Goal: Task Accomplishment & Management: Use online tool/utility

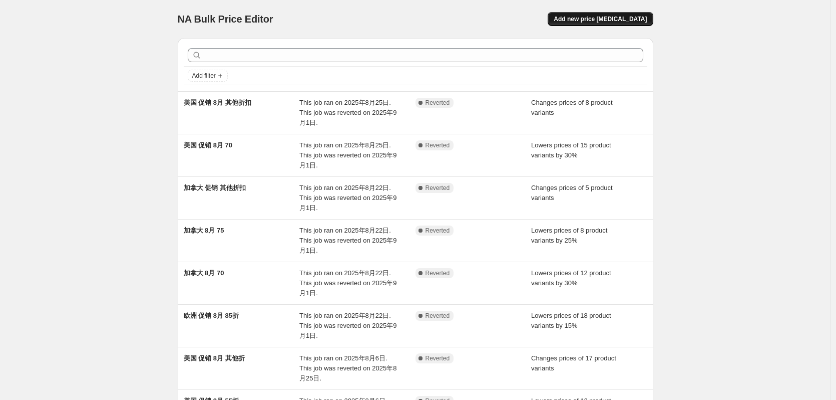
click at [625, 23] on span "Add new price [MEDICAL_DATA]" at bounding box center [600, 19] width 93 height 8
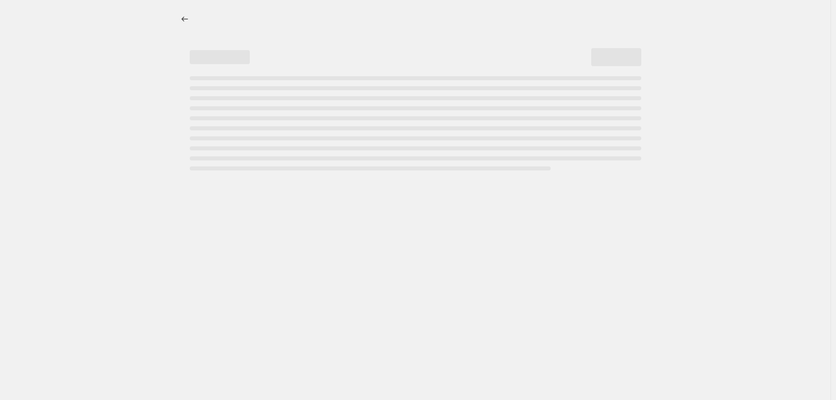
select select "percentage"
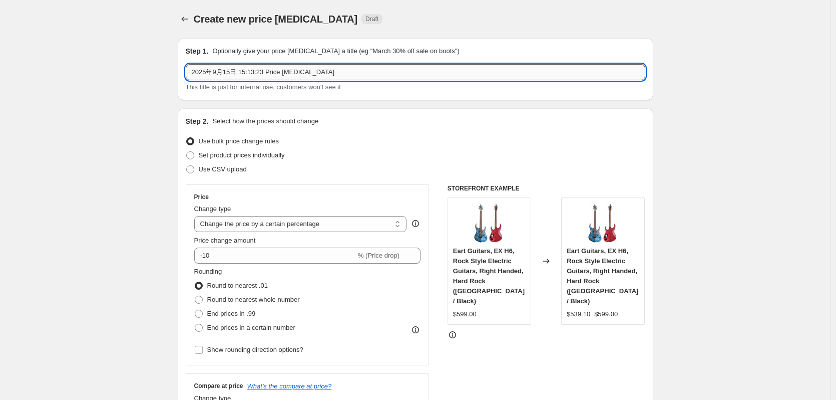
click at [330, 75] on input "2025年9月15日 15:13:23 Price [MEDICAL_DATA]" at bounding box center [416, 72] width 460 height 16
click at [330, 73] on input "2025年9月15日 15:13:23 Price [MEDICAL_DATA]" at bounding box center [416, 72] width 460 height 16
drag, startPoint x: 251, startPoint y: 72, endPoint x: 380, endPoint y: 70, distance: 128.7
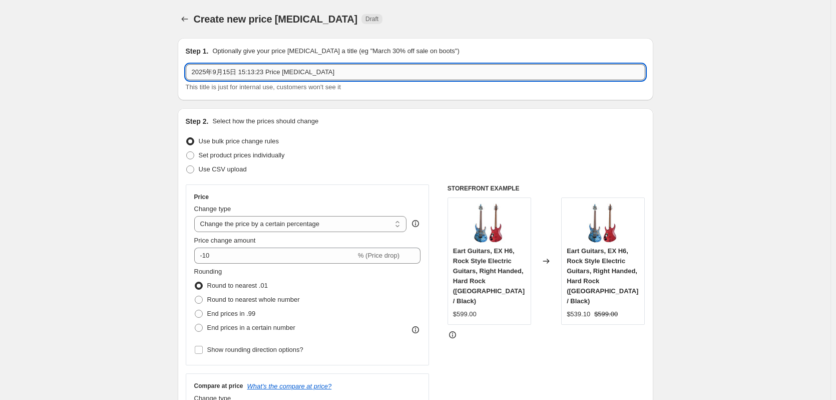
click at [381, 70] on input "2025年9月15日 15:13:23 Price [MEDICAL_DATA]" at bounding box center [416, 72] width 460 height 16
click at [346, 72] on input "2025年9月15日 15:13:23 Price [MEDICAL_DATA]" at bounding box center [416, 72] width 460 height 16
click at [195, 75] on input "2025年9月15日 15:13:23 Price [MEDICAL_DATA]" at bounding box center [416, 72] width 460 height 16
type input "GW-6F 85折 2025年9月15日 15:13:23 Price [MEDICAL_DATA]"
click at [230, 156] on span "Set product prices individually" at bounding box center [242, 155] width 86 height 8
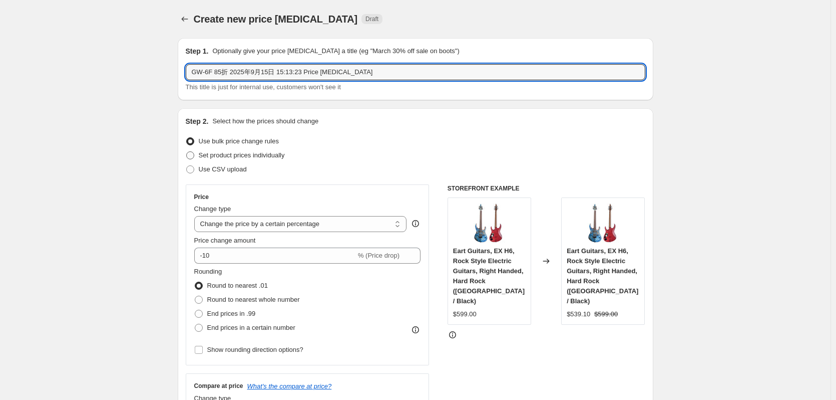
click at [187, 152] on input "Set product prices individually" at bounding box center [186, 151] width 1 height 1
radio input "true"
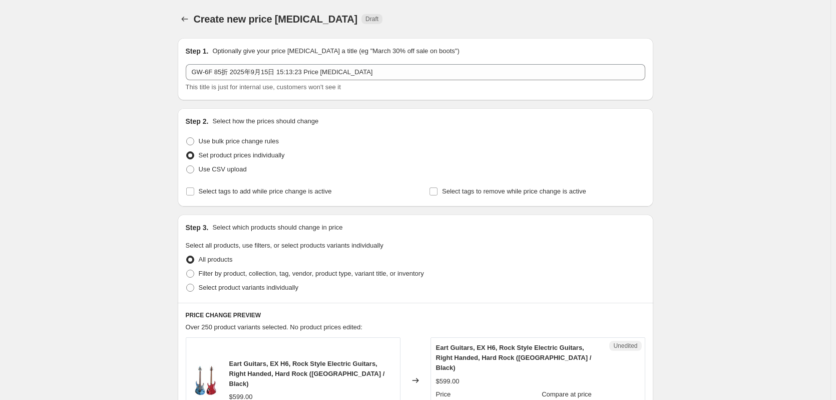
scroll to position [67, 0]
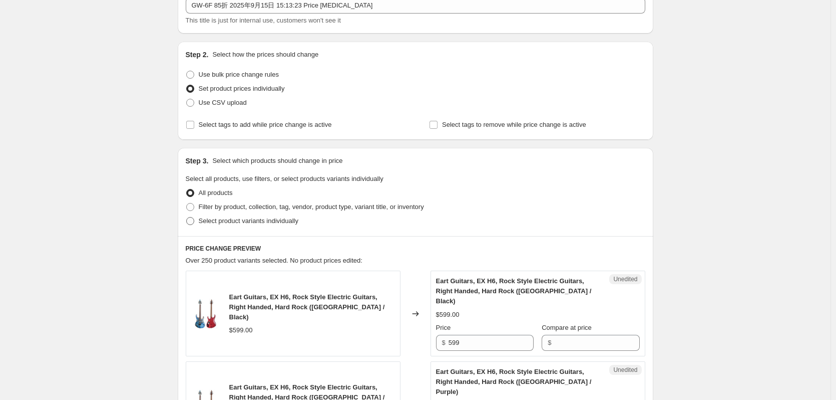
click at [244, 218] on span "Select product variants individually" at bounding box center [249, 221] width 100 height 8
click at [187, 217] on input "Select product variants individually" at bounding box center [186, 217] width 1 height 1
radio input "true"
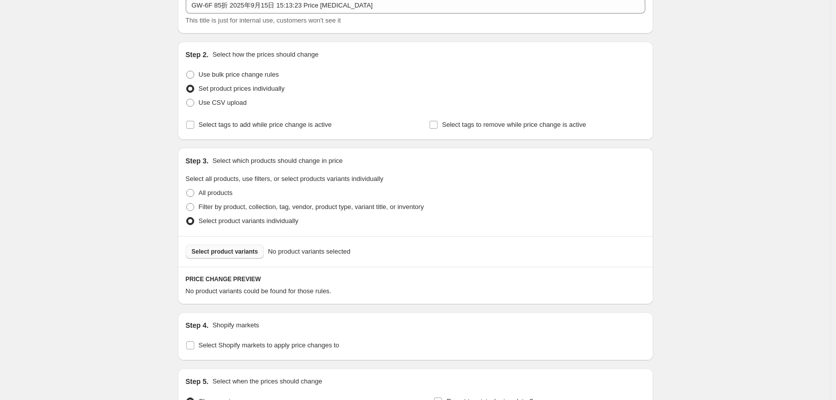
click at [238, 251] on span "Select product variants" at bounding box center [225, 251] width 67 height 8
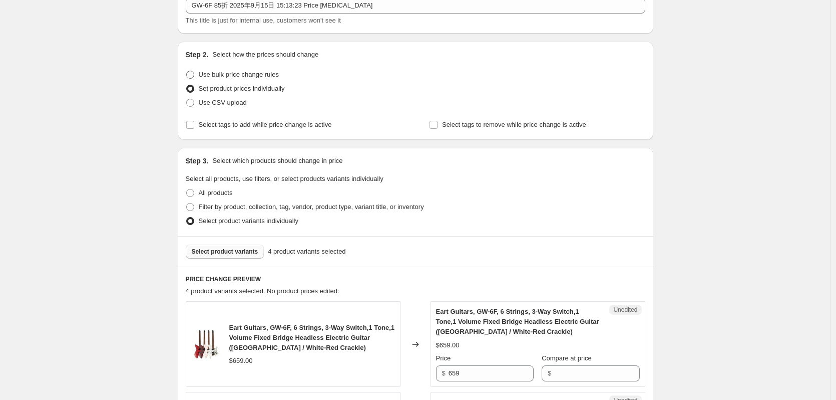
click at [250, 74] on span "Use bulk price change rules" at bounding box center [239, 75] width 80 height 8
click at [187, 71] on input "Use bulk price change rules" at bounding box center [186, 71] width 1 height 1
radio input "true"
select select "percentage"
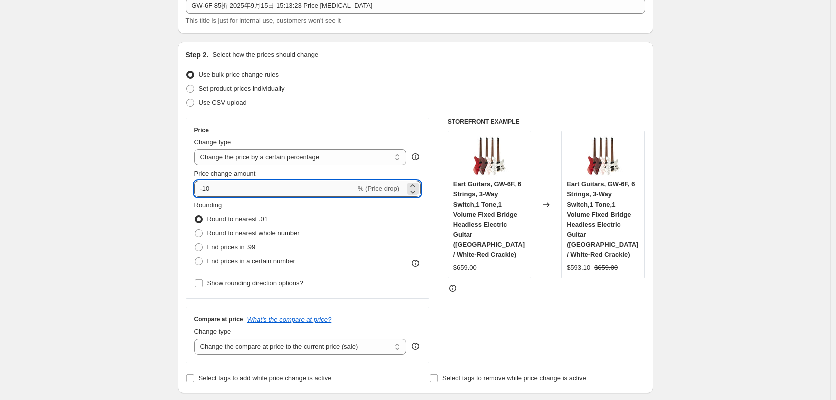
click at [256, 186] on input "-10" at bounding box center [275, 189] width 162 height 16
type input "-15"
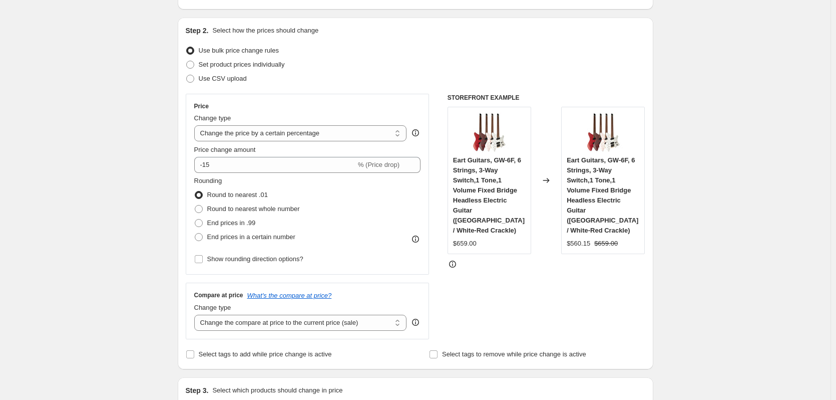
scroll to position [0, 0]
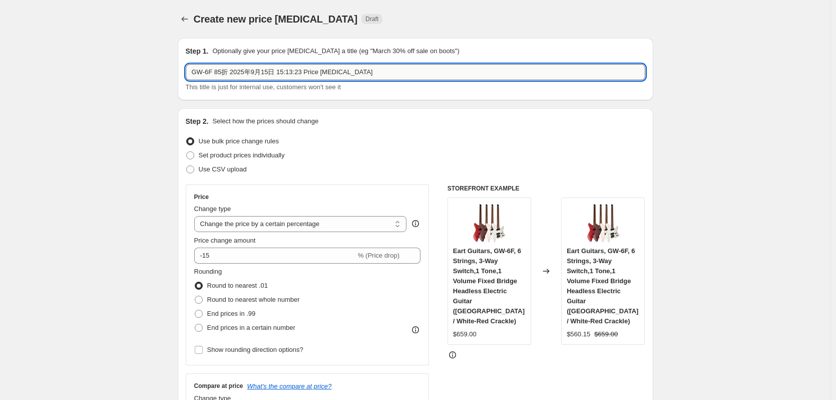
click at [231, 72] on input "GW-6F 85折 2025年9月15日 15:13:23 Price [MEDICAL_DATA]" at bounding box center [416, 72] width 460 height 16
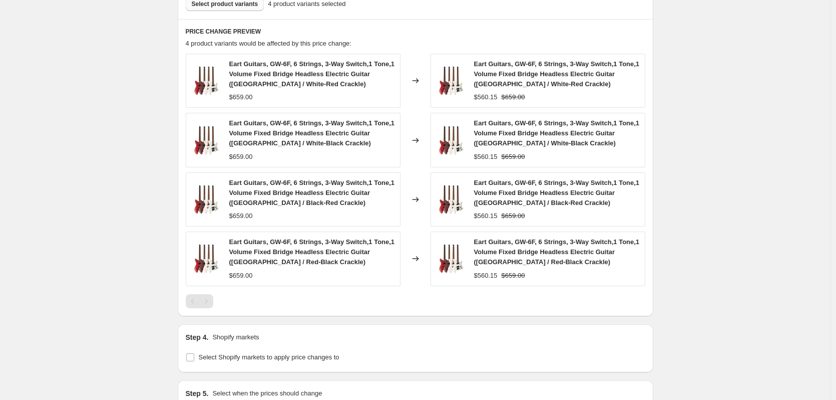
scroll to position [635, 0]
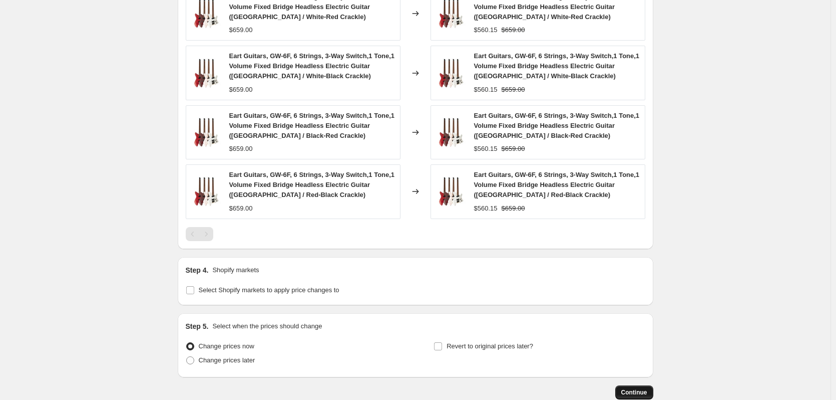
click at [651, 393] on button "Continue" at bounding box center [635, 392] width 38 height 14
click at [645, 391] on span "Continue" at bounding box center [635, 392] width 26 height 8
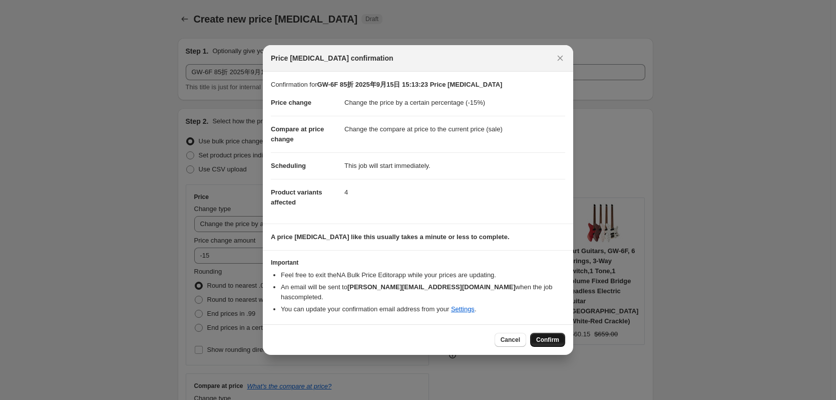
click at [546, 336] on span "Confirm" at bounding box center [547, 340] width 23 height 8
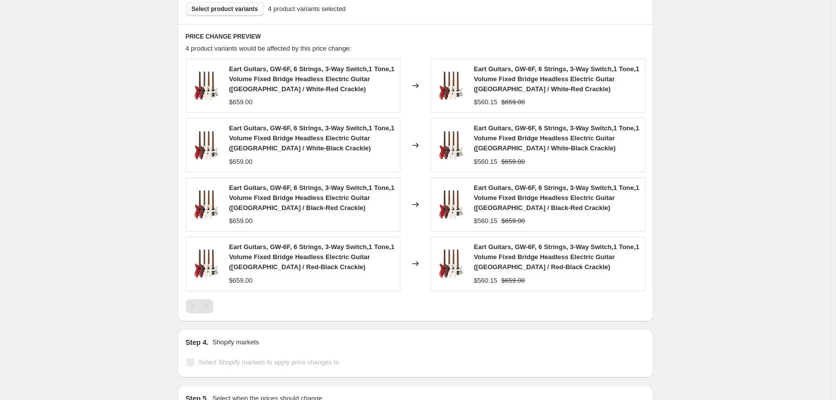
scroll to position [661, 0]
